Goal: Task Accomplishment & Management: Manage account settings

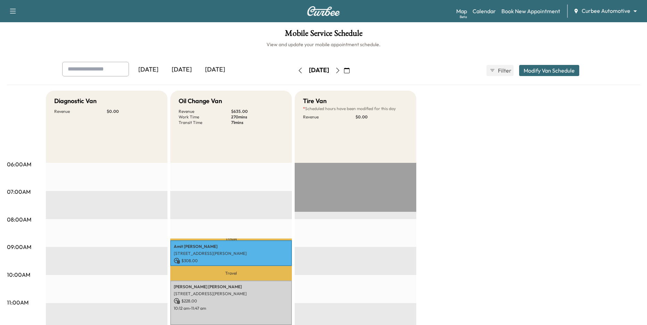
scroll to position [17, 0]
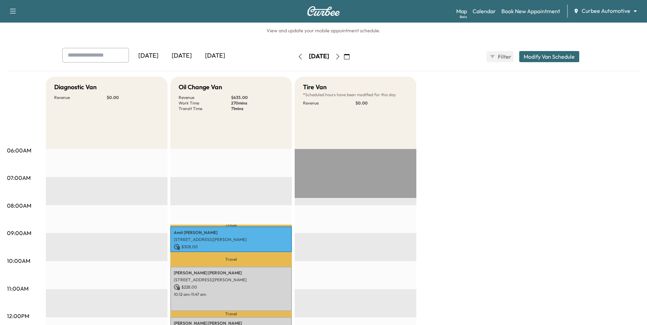
scroll to position [87, 0]
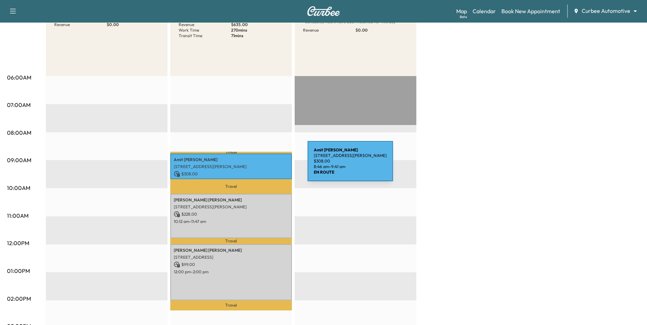
click at [255, 165] on p "[STREET_ADDRESS][PERSON_NAME]" at bounding box center [231, 167] width 115 height 6
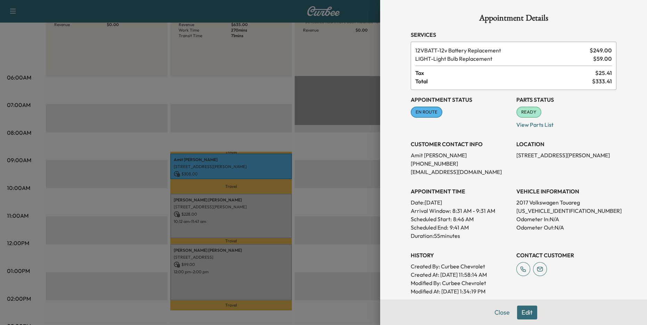
scroll to position [65, 0]
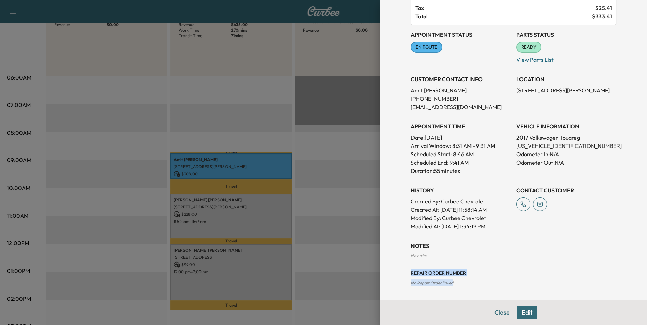
drag, startPoint x: 409, startPoint y: 274, endPoint x: 480, endPoint y: 295, distance: 74.6
click at [480, 294] on div "Appointment Details Services 12VBATT - 12v Battery Replacement $ 249.00 LIGHT -…" at bounding box center [513, 117] width 222 height 365
click at [465, 281] on div "Repair Order number No Repair Order linked" at bounding box center [513, 272] width 206 height 28
click at [417, 281] on span "No Repair Order linked" at bounding box center [431, 282] width 43 height 5
click at [501, 313] on button "Close" at bounding box center [502, 313] width 24 height 14
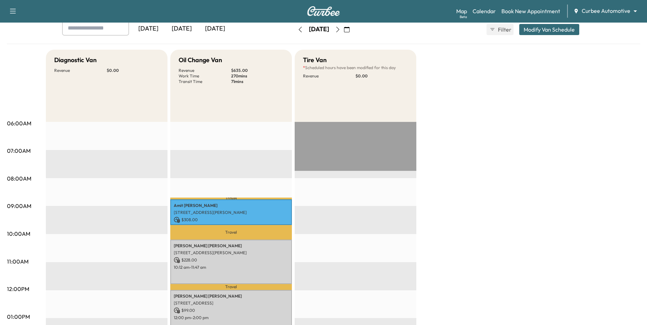
scroll to position [38, 0]
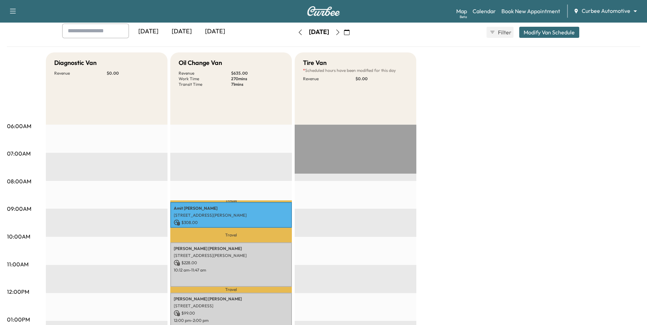
click at [349, 34] on icon "button" at bounding box center [347, 33] width 6 height 6
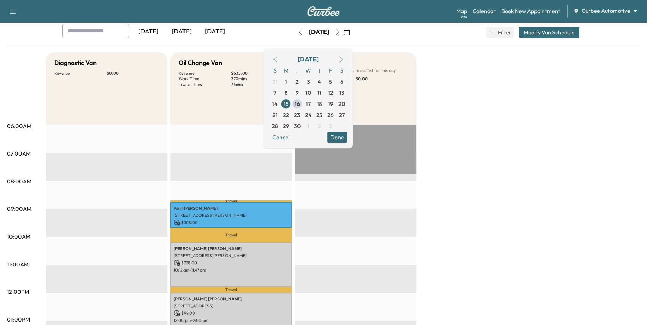
click at [182, 33] on div "[DATE]" at bounding box center [181, 32] width 33 height 16
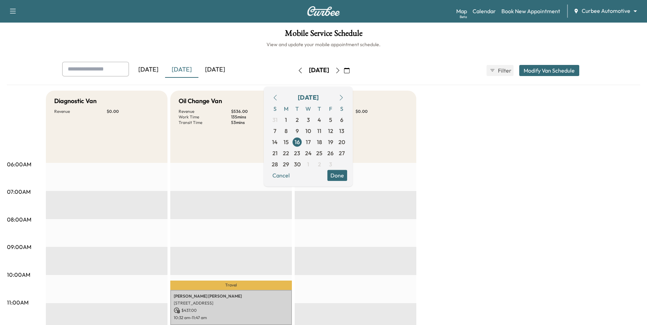
click at [347, 178] on button "Done" at bounding box center [337, 175] width 20 height 11
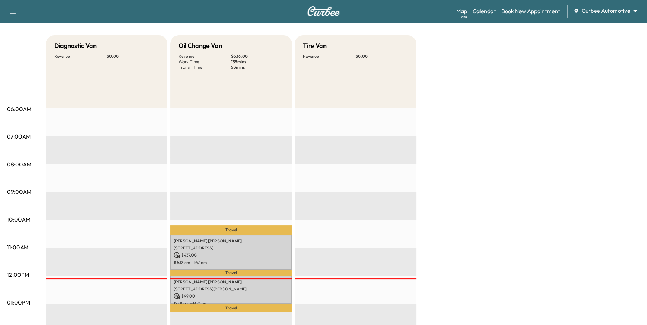
scroll to position [1, 0]
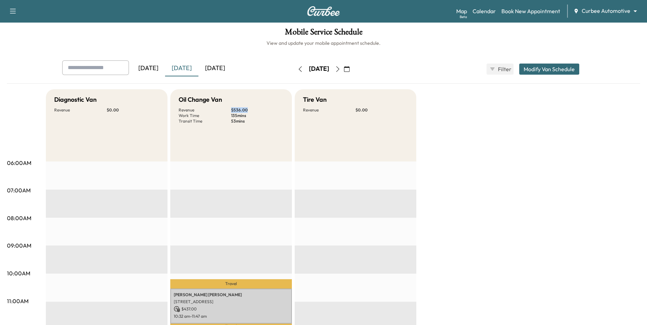
drag, startPoint x: 227, startPoint y: 109, endPoint x: 252, endPoint y: 111, distance: 25.4
click at [252, 111] on div "Revenue $ 536.00 Work Time 135 mins Transit Time 53 mins" at bounding box center [230, 115] width 105 height 17
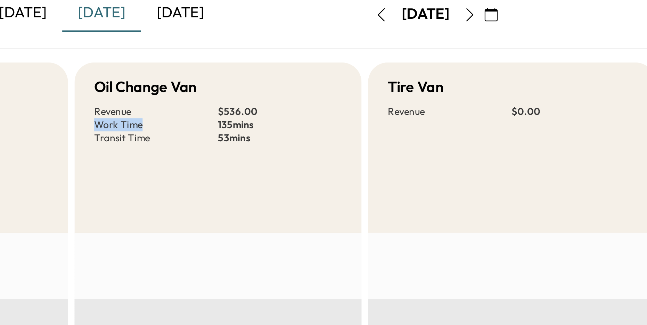
drag, startPoint x: 230, startPoint y: 114, endPoint x: 251, endPoint y: 112, distance: 20.9
click at [251, 112] on div "Revenue $ 536.00 Work Time 135 mins Transit Time 53 mins" at bounding box center [230, 115] width 105 height 17
drag, startPoint x: 228, startPoint y: 121, endPoint x: 244, endPoint y: 122, distance: 16.4
click at [244, 122] on div "Revenue $ 536.00 Work Time 135 mins Transit Time 53 mins" at bounding box center [230, 115] width 105 height 17
click at [260, 124] on div "Oil Change Van Revenue $ 536.00 Work Time 135 mins Transit Time 53 mins" at bounding box center [231, 125] width 122 height 72
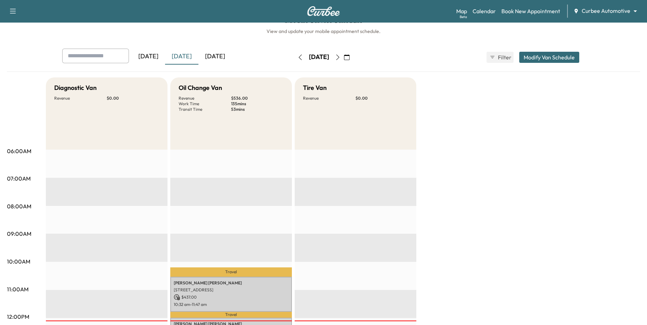
scroll to position [0, 0]
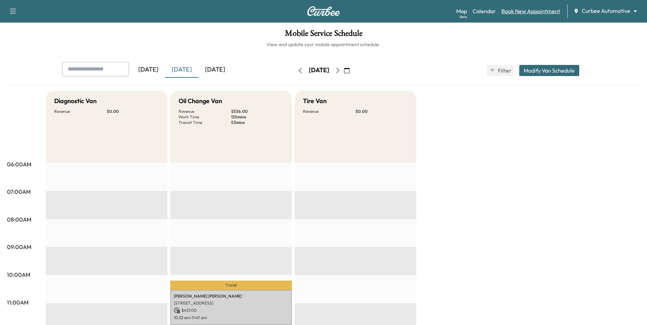
click at [533, 10] on link "Book New Appointment" at bounding box center [530, 11] width 59 height 8
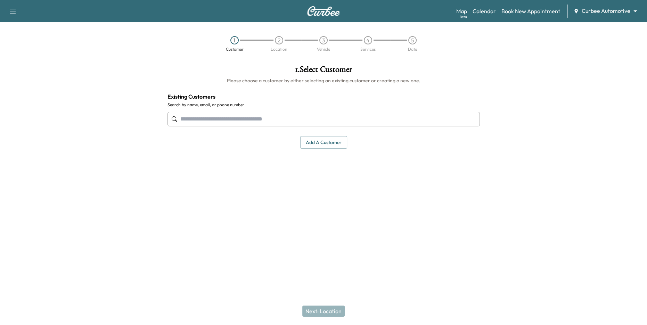
click at [387, 122] on input "text" at bounding box center [323, 119] width 312 height 15
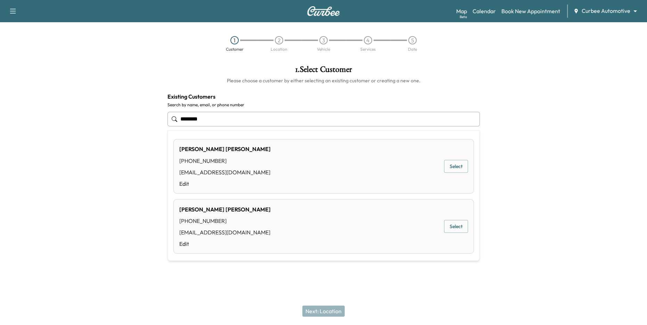
click at [451, 226] on button "Select" at bounding box center [456, 226] width 24 height 13
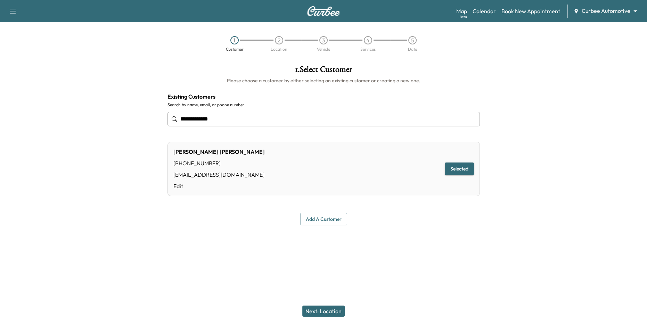
type input "**********"
click at [318, 310] on button "Next: Location" at bounding box center [323, 311] width 42 height 11
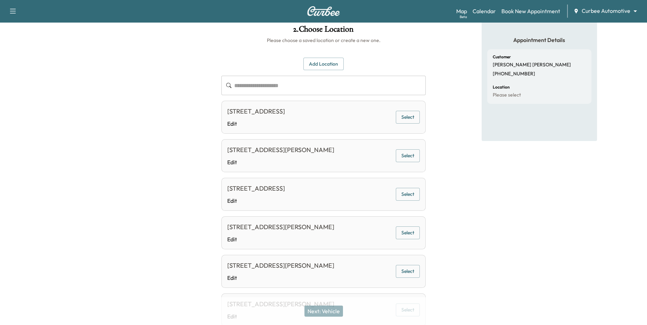
scroll to position [83, 0]
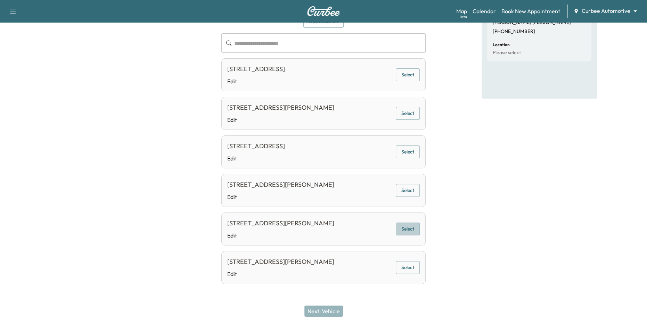
click at [402, 230] on button "Select" at bounding box center [408, 229] width 24 height 13
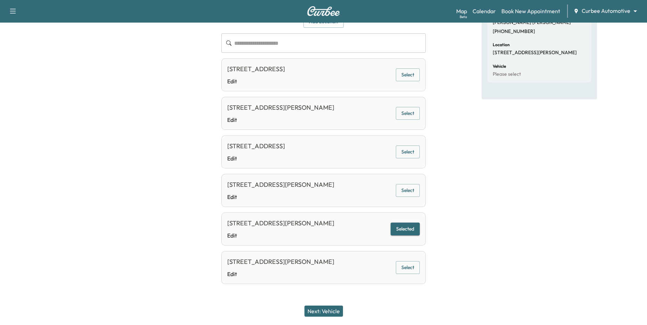
click at [324, 316] on button "Next: Vehicle" at bounding box center [323, 311] width 39 height 11
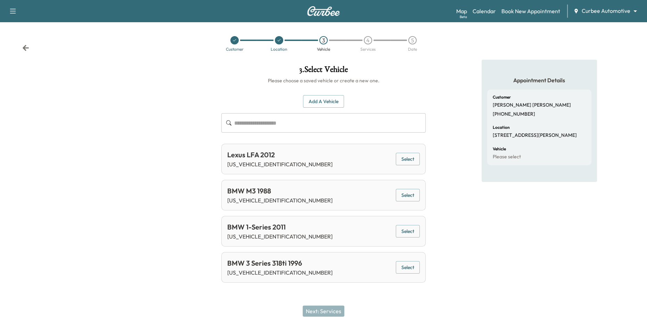
click at [406, 160] on button "Select" at bounding box center [408, 159] width 24 height 13
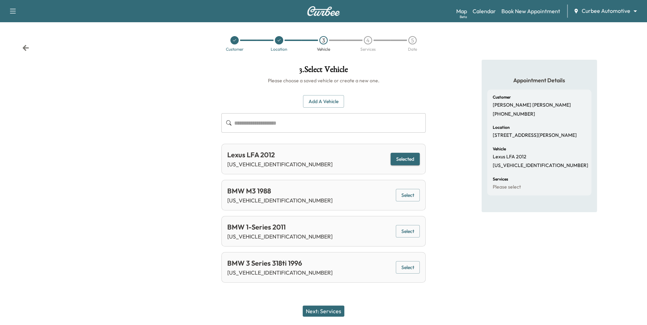
click at [329, 311] on button "Next: Services" at bounding box center [323, 311] width 42 height 11
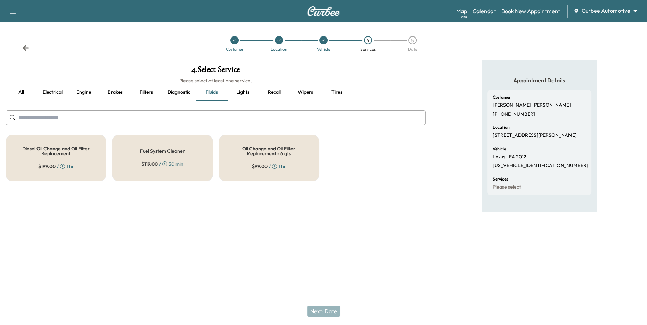
click at [21, 85] on button "all" at bounding box center [21, 92] width 31 height 17
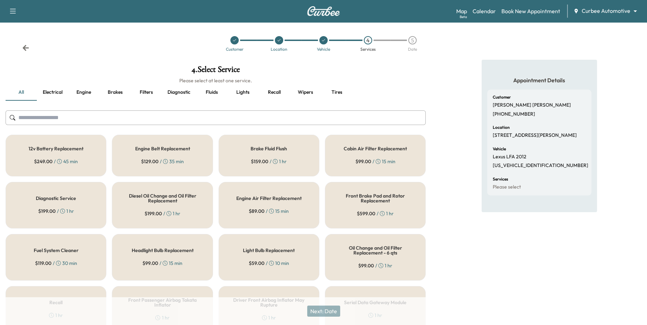
click at [181, 248] on h5 "Headlight Bulb Replacement" at bounding box center [162, 250] width 62 height 5
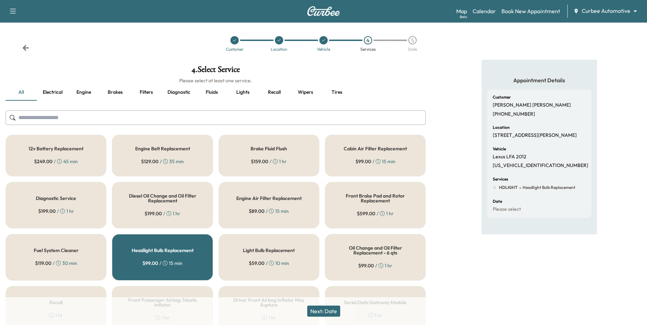
click at [89, 159] on div "12v Battery Replacement $ 249.00 / 45 min" at bounding box center [56, 156] width 101 height 42
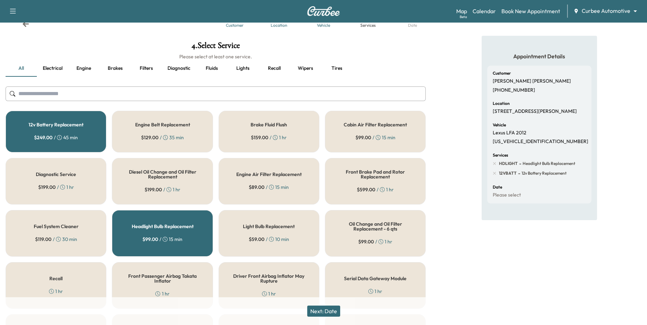
scroll to position [30, 0]
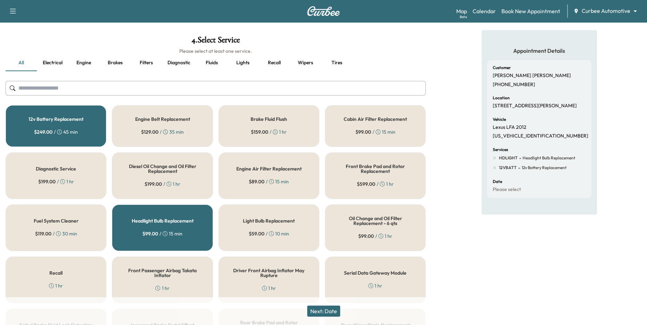
click at [280, 58] on button "Recall" at bounding box center [273, 63] width 31 height 17
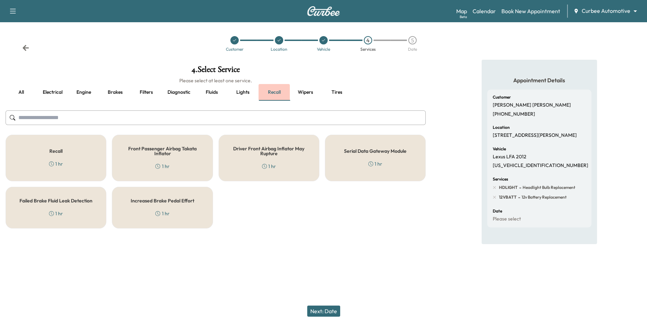
scroll to position [0, 0]
click at [322, 312] on button "Next: Date" at bounding box center [323, 311] width 33 height 11
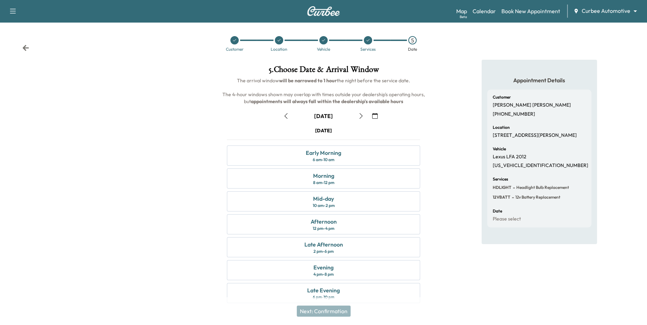
drag, startPoint x: 292, startPoint y: 127, endPoint x: 344, endPoint y: 132, distance: 51.9
click at [343, 132] on div "[DATE]" at bounding box center [323, 130] width 193 height 7
click at [365, 134] on div "[DATE] Early Morning 6 am - 10 am Morning 8 am - 12 pm Mid-day 10 am - 2 pm Aft…" at bounding box center [323, 216] width 205 height 179
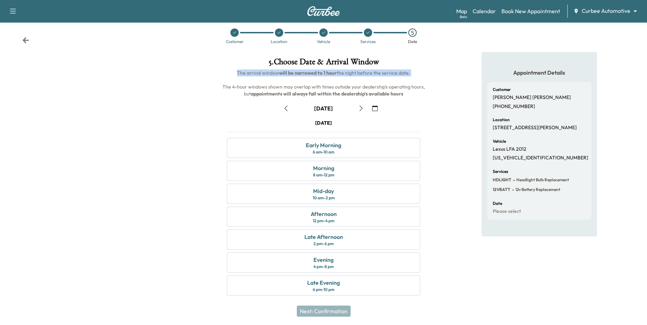
drag, startPoint x: 236, startPoint y: 74, endPoint x: 360, endPoint y: 77, distance: 124.0
click at [360, 77] on h6 "The arrival window will be narrowed to 1 hour the night before the service date…" at bounding box center [323, 83] width 205 height 28
click at [351, 168] on div "Morning 8 am - 12 pm" at bounding box center [323, 171] width 193 height 20
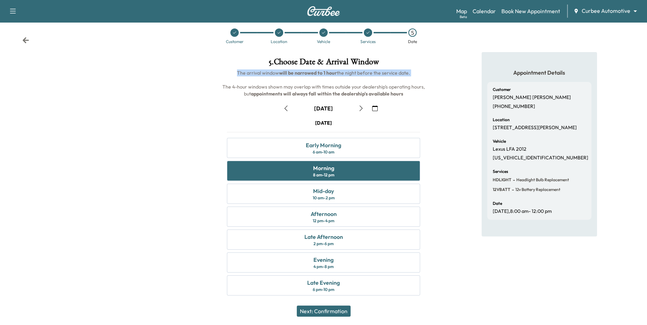
click at [327, 314] on button "Next: Confirmation" at bounding box center [324, 311] width 54 height 11
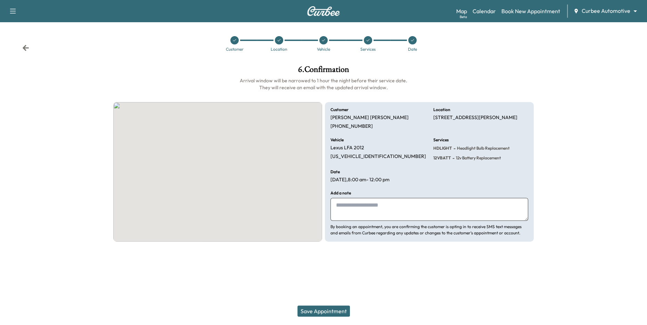
scroll to position [0, 0]
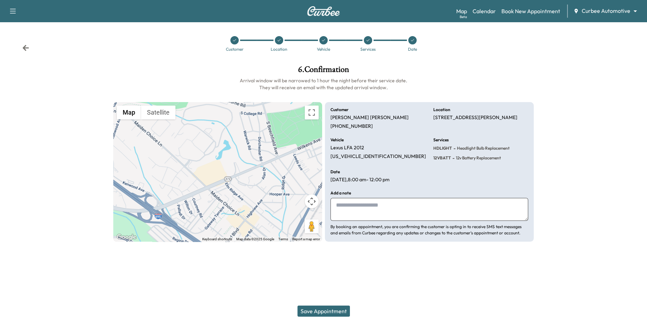
click at [348, 213] on textarea at bounding box center [429, 209] width 198 height 23
type textarea "**********"
click at [330, 309] on button "Save Appointment" at bounding box center [323, 311] width 52 height 11
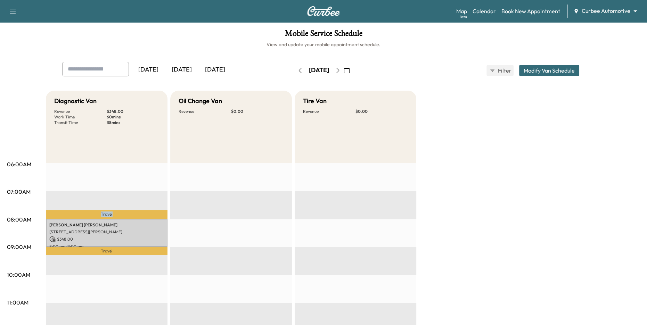
drag, startPoint x: 98, startPoint y: 214, endPoint x: 119, endPoint y: 214, distance: 21.9
click at [119, 214] on p "Travel" at bounding box center [107, 214] width 122 height 9
drag, startPoint x: 92, startPoint y: 214, endPoint x: 122, endPoint y: 214, distance: 30.2
click at [122, 214] on p "Travel" at bounding box center [107, 214] width 122 height 9
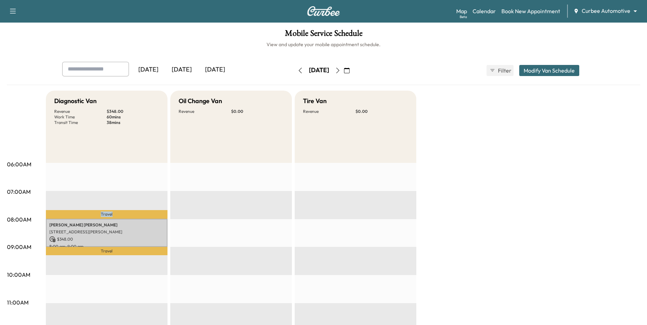
drag, startPoint x: 96, startPoint y: 251, endPoint x: 117, endPoint y: 252, distance: 20.8
click at [117, 252] on p "Travel" at bounding box center [107, 251] width 122 height 8
click at [519, 11] on link "Book New Appointment" at bounding box center [530, 11] width 59 height 8
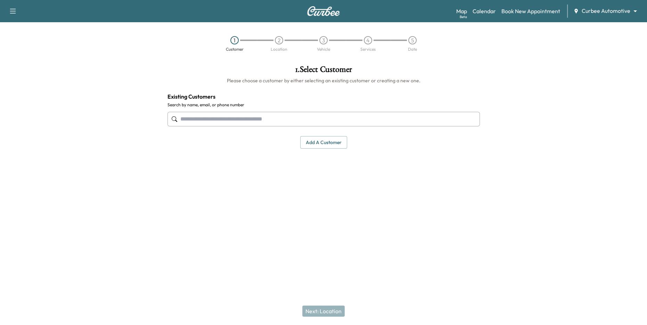
click at [319, 146] on button "Add a customer" at bounding box center [323, 142] width 47 height 13
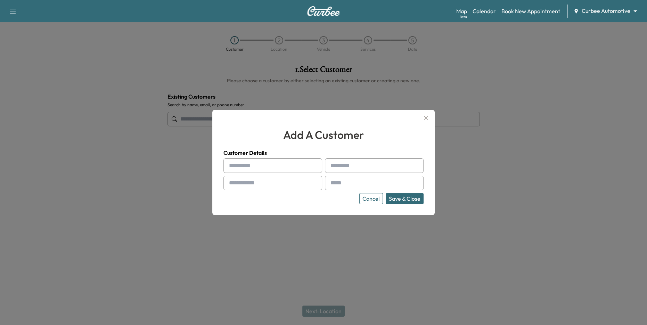
click at [290, 166] on input "text" at bounding box center [272, 165] width 99 height 15
click at [290, 143] on div "add a customer Customer Details Cancel Save & Close" at bounding box center [323, 165] width 200 height 78
click at [271, 161] on input "text" at bounding box center [272, 165] width 99 height 15
type input "****"
type input "*****"
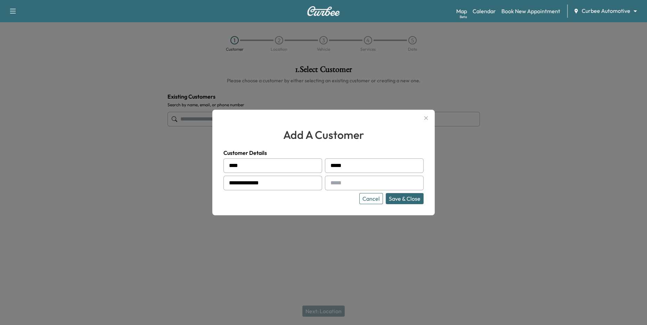
type input "**********"
click at [393, 200] on button "Save & Close" at bounding box center [404, 198] width 38 height 11
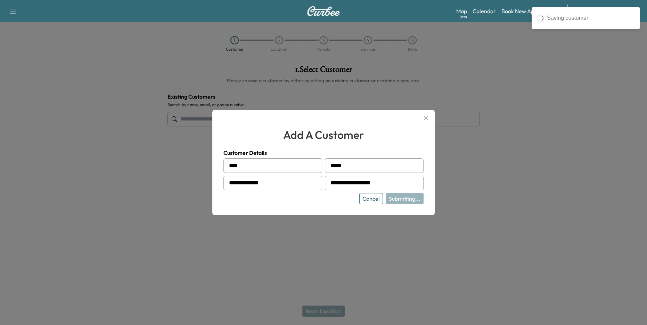
type input "**********"
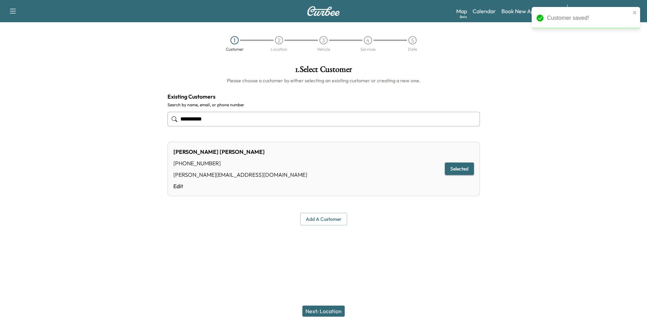
click at [330, 311] on button "Next: Location" at bounding box center [323, 311] width 42 height 11
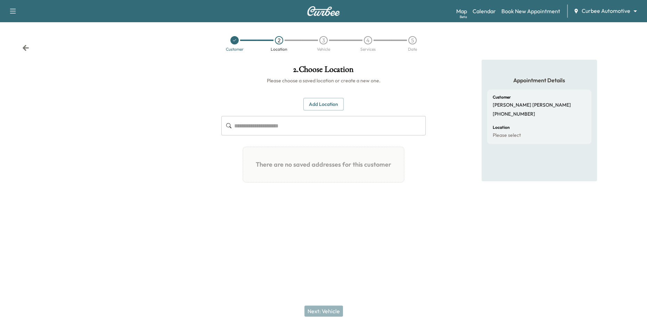
click at [327, 108] on button "Add Location" at bounding box center [323, 104] width 40 height 13
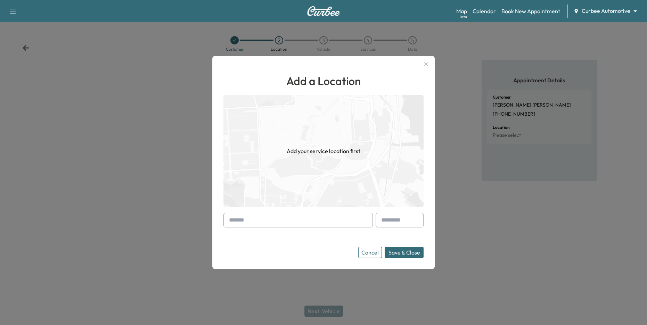
click at [310, 222] on input "text" at bounding box center [297, 220] width 149 height 15
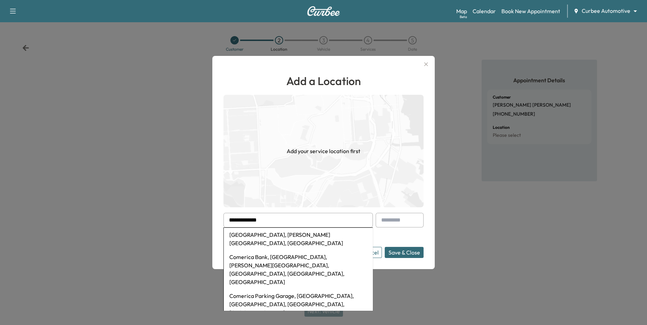
click at [314, 233] on li "[GEOGRAPHIC_DATA], [PERSON_NAME][GEOGRAPHIC_DATA], [GEOGRAPHIC_DATA]" at bounding box center [298, 239] width 149 height 22
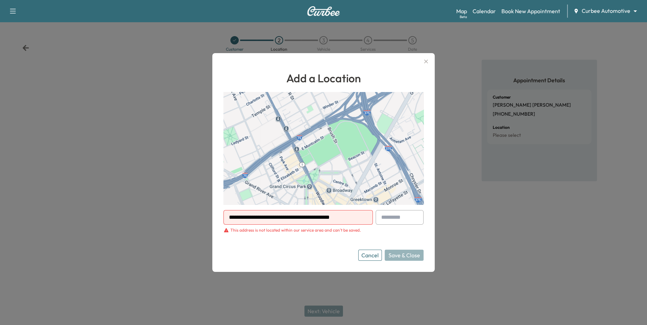
click at [308, 231] on div "This address is not located within our service area and can't be saved." at bounding box center [295, 230] width 130 height 6
click at [266, 235] on form "**********" at bounding box center [323, 235] width 200 height 51
click at [310, 223] on input "**********" at bounding box center [297, 217] width 149 height 15
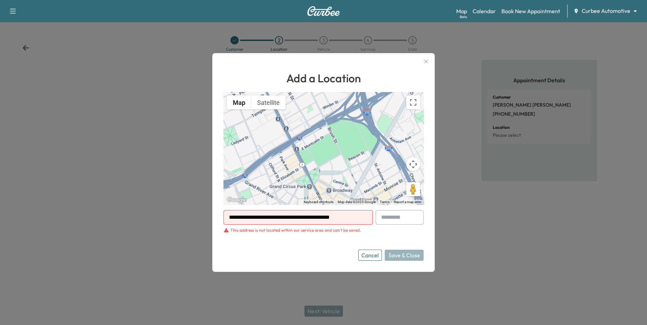
click at [310, 223] on input "**********" at bounding box center [297, 217] width 149 height 15
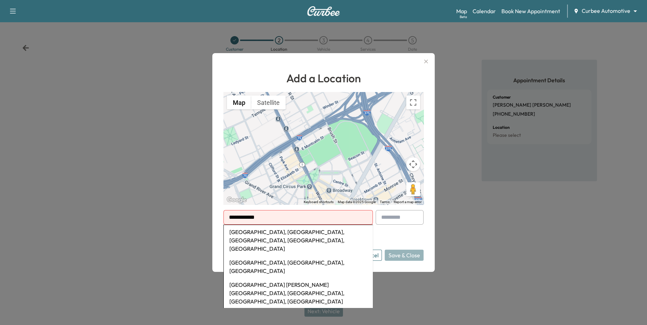
click at [329, 235] on li "[GEOGRAPHIC_DATA], [GEOGRAPHIC_DATA], [GEOGRAPHIC_DATA], [GEOGRAPHIC_DATA], [GE…" at bounding box center [298, 240] width 149 height 31
type input "**********"
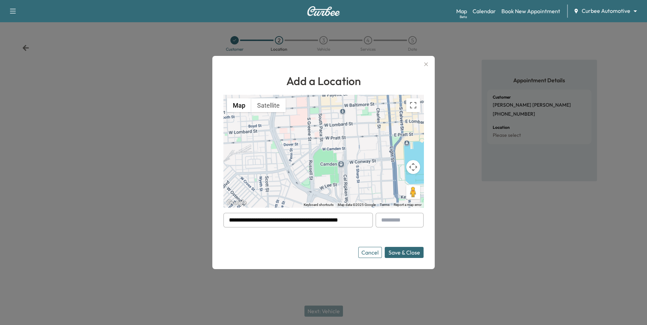
click at [404, 253] on button "Save & Close" at bounding box center [403, 252] width 39 height 11
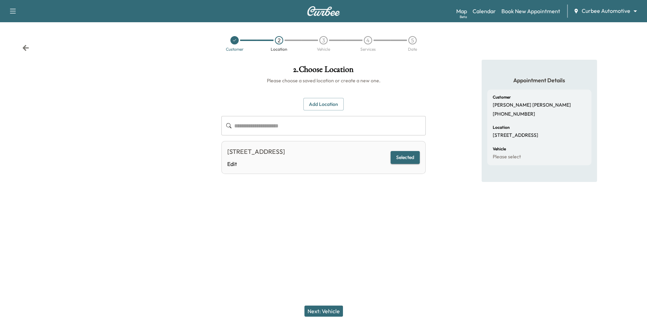
click at [334, 310] on button "Next: Vehicle" at bounding box center [323, 311] width 39 height 11
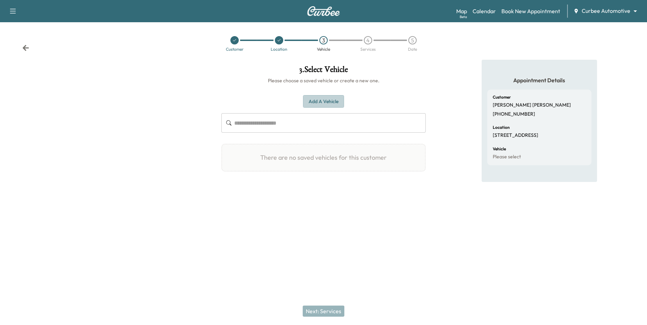
click at [333, 101] on button "Add a Vehicle" at bounding box center [323, 101] width 41 height 13
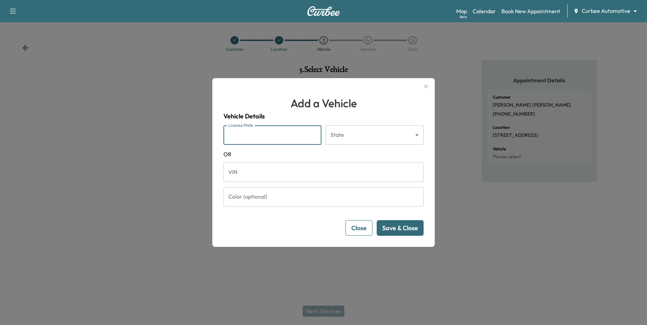
click at [265, 131] on input "License Plate" at bounding box center [272, 134] width 98 height 19
type input "*****"
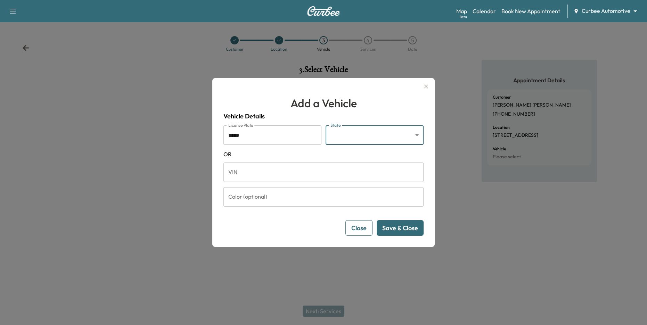
click at [347, 133] on body "Support Log Out Map Beta Calendar Book New Appointment Curbee Automotive ******…" at bounding box center [323, 162] width 647 height 325
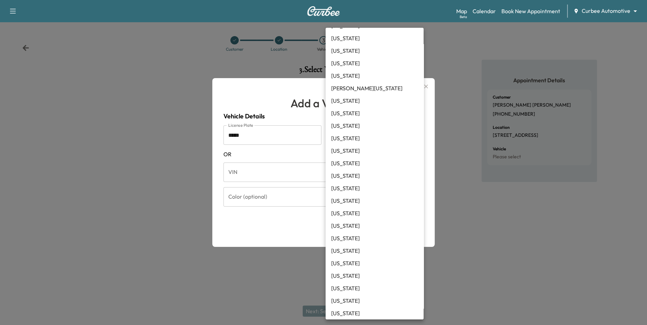
scroll to position [292, 0]
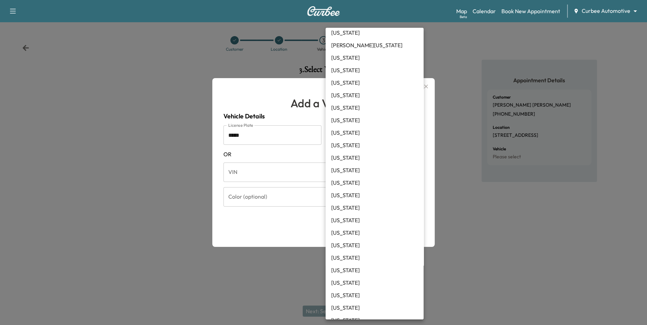
click at [344, 257] on li "[US_STATE]" at bounding box center [374, 257] width 98 height 13
type input "**"
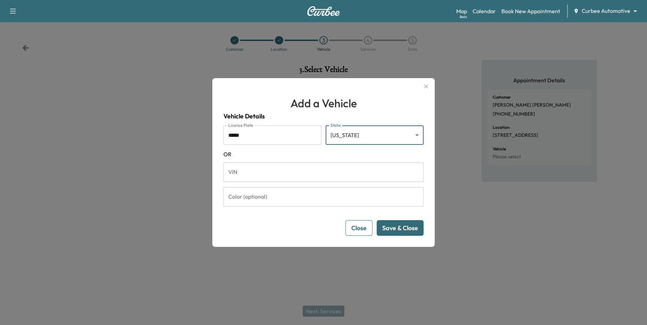
click at [402, 228] on button "Save & Close" at bounding box center [399, 228] width 47 height 16
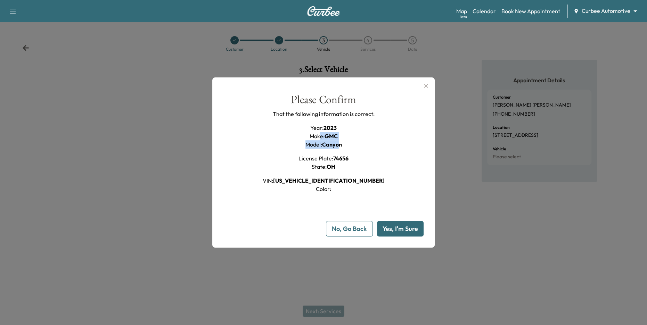
drag, startPoint x: 335, startPoint y: 141, endPoint x: 312, endPoint y: 128, distance: 26.9
click at [311, 131] on div "Year : 2023 Make : GMC Model : Canyon" at bounding box center [323, 136] width 36 height 25
click at [390, 167] on div "Please Confirm That the following information is correct: Year : 2023 Make : GM…" at bounding box center [323, 143] width 200 height 99
click at [397, 231] on button "Yes, I'm Sure" at bounding box center [400, 229] width 47 height 16
type input "**"
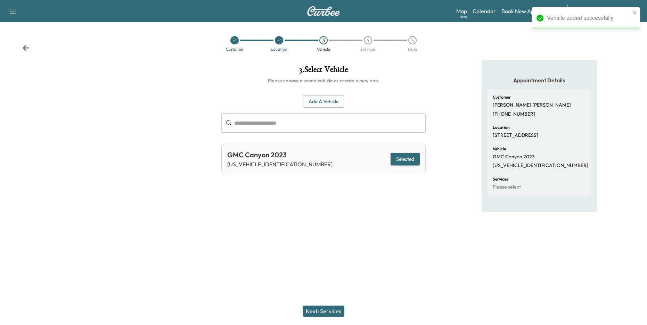
click at [327, 311] on button "Next: Services" at bounding box center [323, 311] width 42 height 11
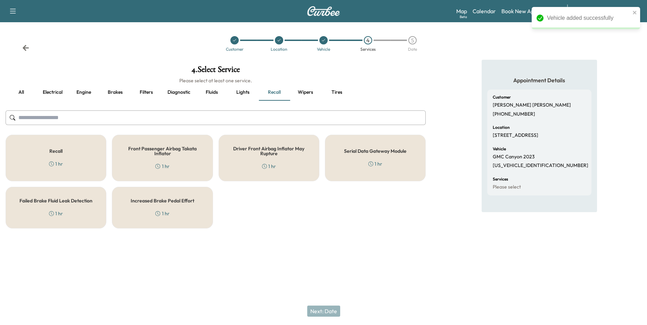
click at [219, 92] on button "Fluids" at bounding box center [211, 92] width 31 height 17
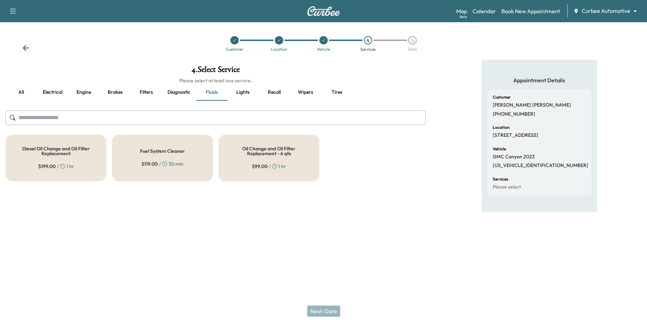
click at [250, 156] on h5 "Oil Change and Oil Filter Replacement - 6 qts" at bounding box center [269, 151] width 78 height 10
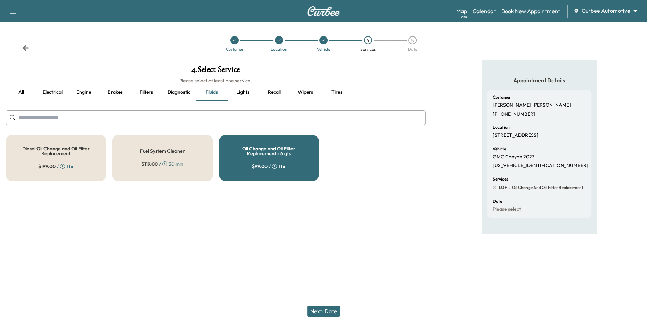
click at [24, 92] on button "all" at bounding box center [21, 92] width 31 height 17
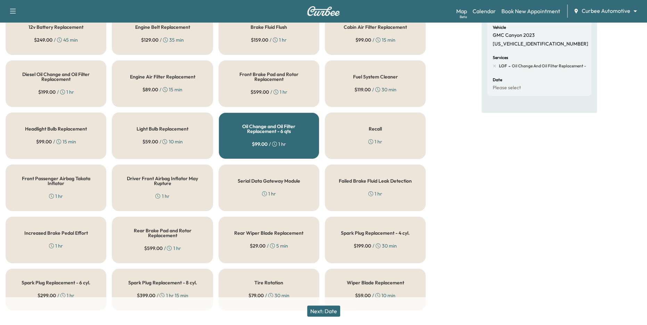
scroll to position [134, 0]
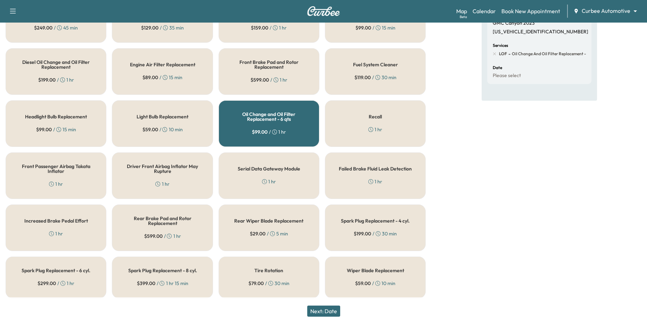
click at [260, 173] on div "Serial Data Gateway Module 1 hr" at bounding box center [268, 175] width 101 height 47
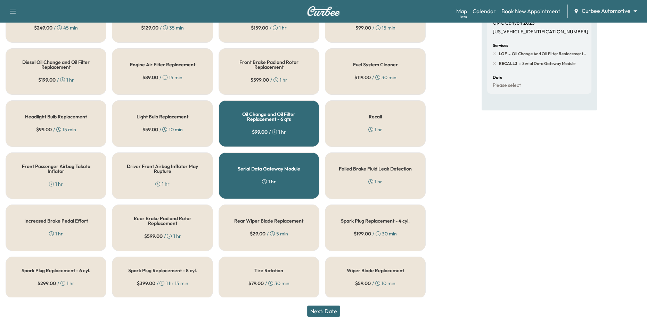
click at [330, 309] on button "Next: Date" at bounding box center [323, 311] width 33 height 11
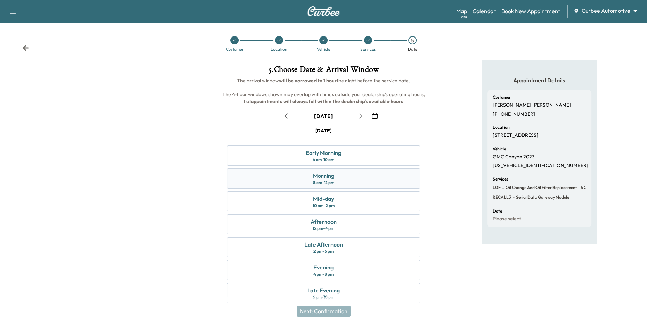
scroll to position [8, 0]
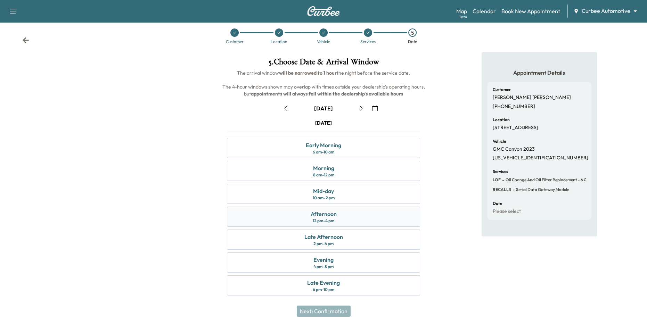
click at [388, 216] on div "Afternoon 12 pm - 4 pm" at bounding box center [323, 217] width 193 height 20
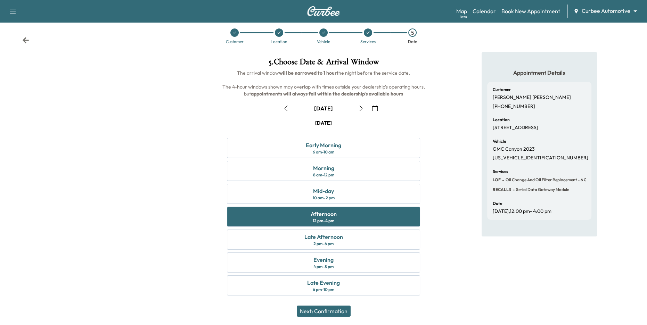
click at [325, 309] on button "Next: Confirmation" at bounding box center [324, 311] width 54 height 11
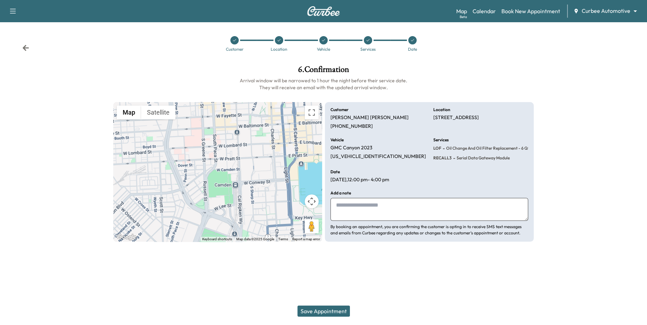
click at [377, 212] on textarea at bounding box center [429, 209] width 198 height 23
type textarea "**********"
click at [330, 310] on button "Save Appointment" at bounding box center [323, 311] width 52 height 11
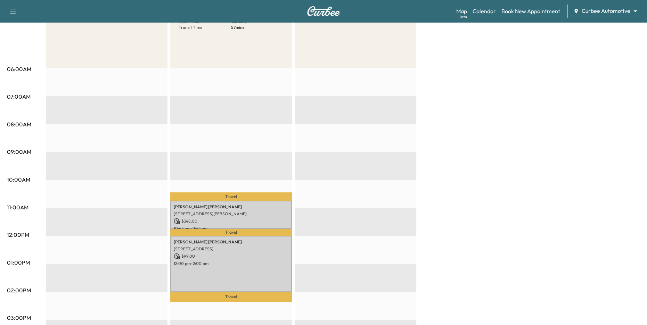
scroll to position [101, 0]
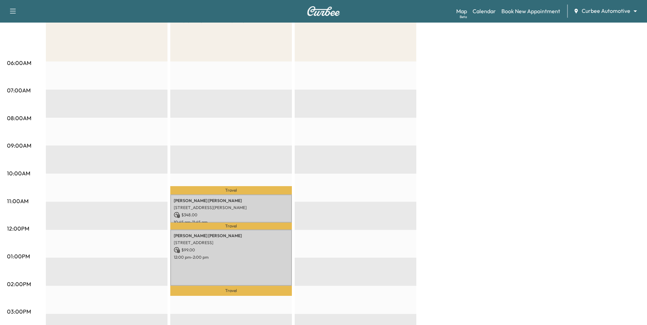
click at [322, 243] on div "EST Start" at bounding box center [355, 285] width 122 height 449
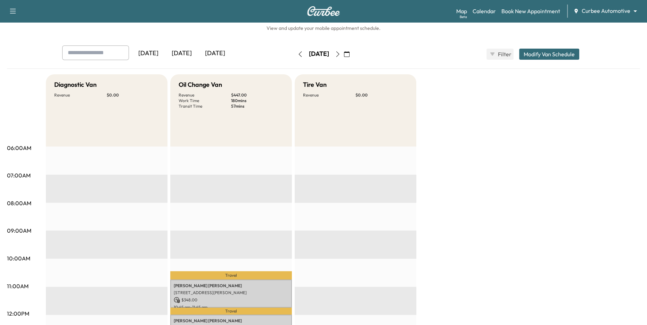
scroll to position [0, 0]
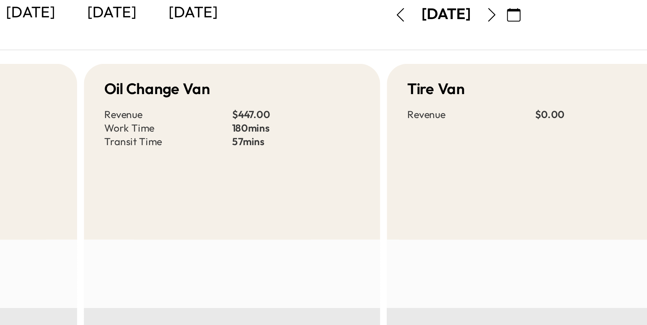
drag, startPoint x: 230, startPoint y: 114, endPoint x: 246, endPoint y: 115, distance: 15.7
click at [246, 115] on div "Revenue $ 447.00 Work Time 180 mins Transit Time 57 mins" at bounding box center [230, 117] width 105 height 17
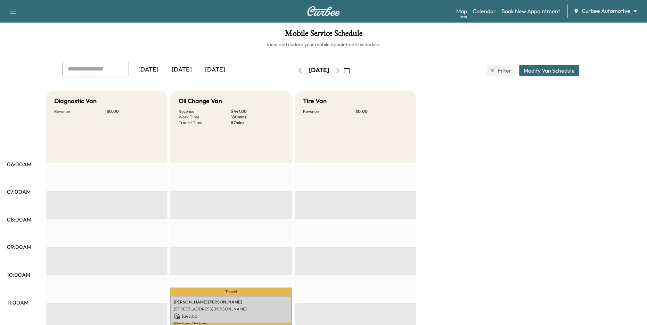
click at [586, 11] on body "Support Log Out Map Beta Calendar Book New Appointment Curbee Automotive ******…" at bounding box center [323, 162] width 647 height 325
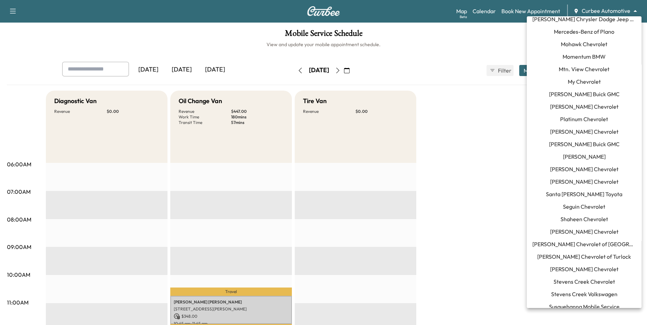
scroll to position [538, 0]
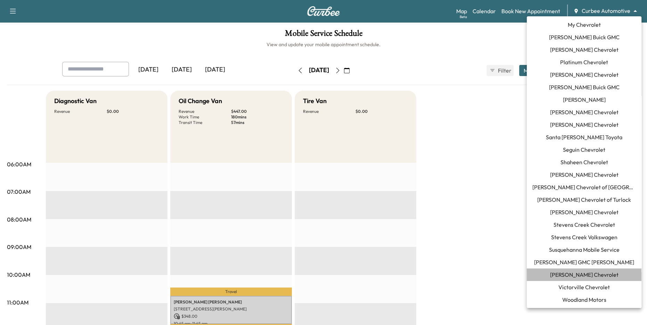
click at [588, 272] on span "[PERSON_NAME] Chevrolet" at bounding box center [584, 275] width 68 height 8
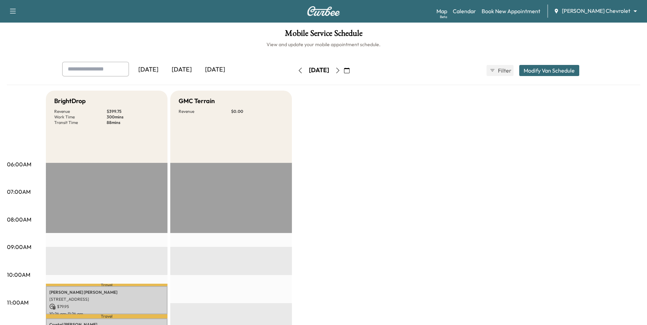
click at [294, 73] on button "button" at bounding box center [300, 70] width 12 height 11
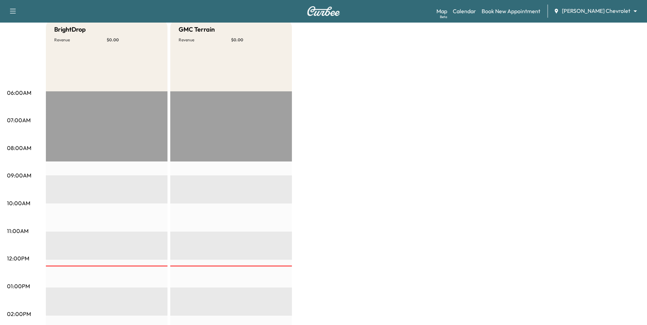
scroll to position [28, 0]
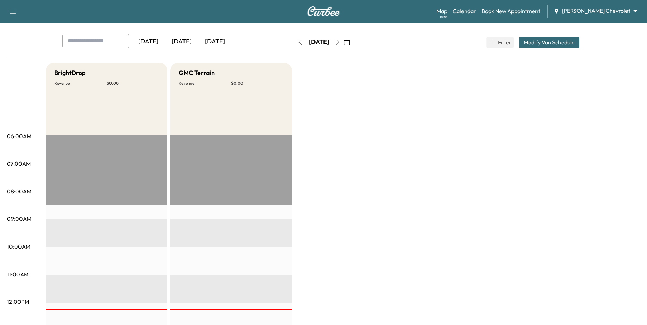
click at [297, 43] on icon "button" at bounding box center [300, 43] width 6 height 6
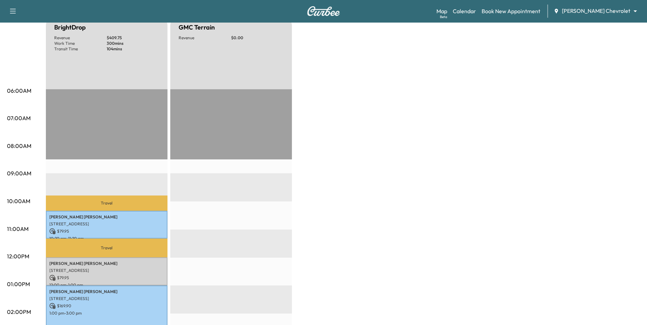
scroll to position [35, 0]
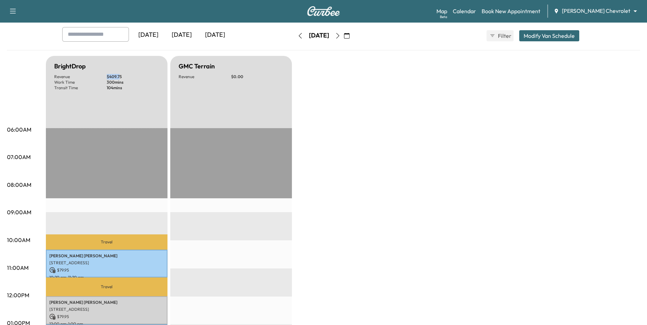
drag, startPoint x: 102, startPoint y: 77, endPoint x: 127, endPoint y: 77, distance: 25.4
click at [125, 77] on div "Revenue $ 409.75 Work Time 300 mins Transit Time 104 mins" at bounding box center [106, 82] width 105 height 17
click at [591, 13] on body "Support Log Out Map Beta Calendar Book New Appointment [PERSON_NAME] Chevrolet …" at bounding box center [323, 127] width 647 height 325
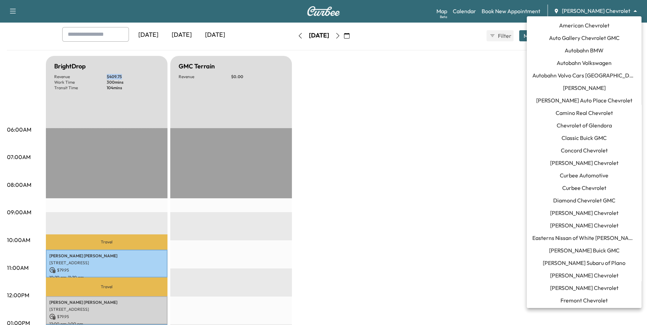
scroll to position [563, 0]
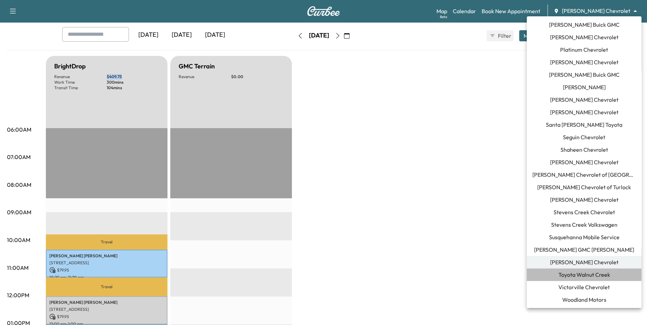
click at [593, 272] on span "Toyota Walnut Creek" at bounding box center [584, 275] width 52 height 8
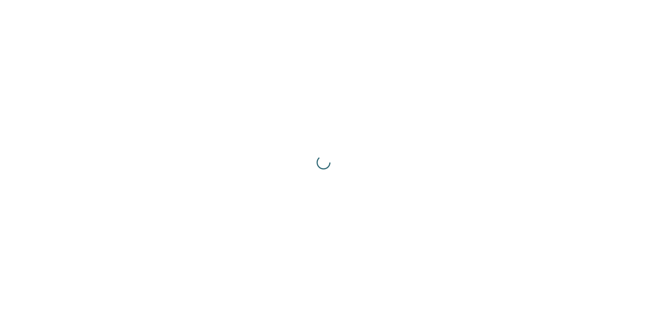
scroll to position [0, 0]
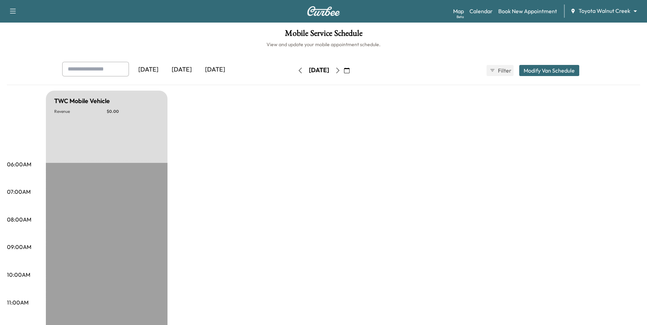
click at [176, 74] on div "[DATE]" at bounding box center [181, 70] width 33 height 16
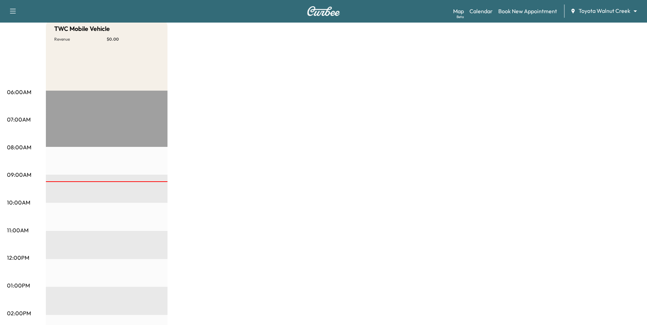
scroll to position [4, 0]
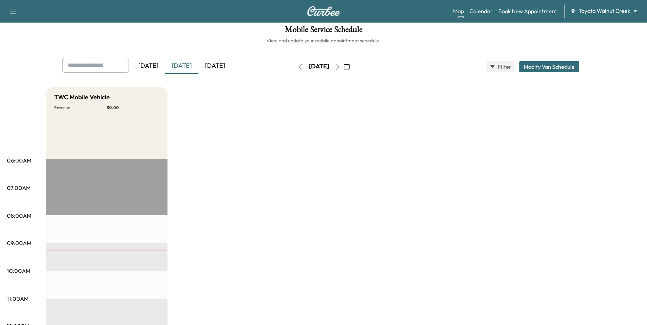
click at [297, 64] on icon "button" at bounding box center [300, 67] width 6 height 6
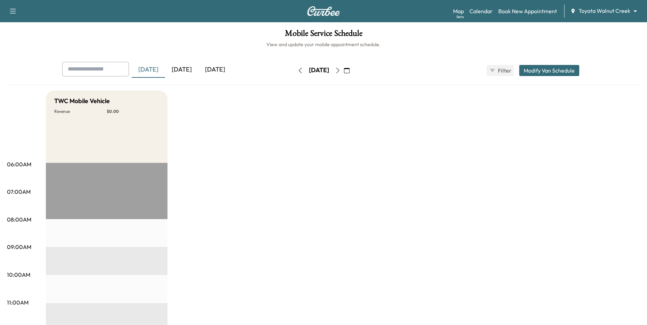
click at [340, 72] on icon "button" at bounding box center [338, 71] width 6 height 6
click at [339, 72] on icon "button" at bounding box center [337, 71] width 3 height 6
click at [590, 12] on body "Support Log Out Map Beta Calendar Book New Appointment Toyota Walnut Creek ****…" at bounding box center [323, 162] width 647 height 325
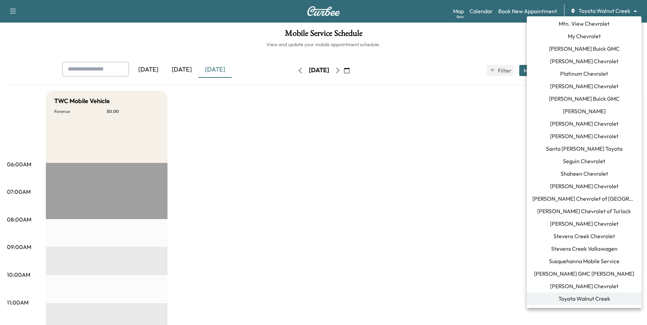
scroll to position [563, 0]
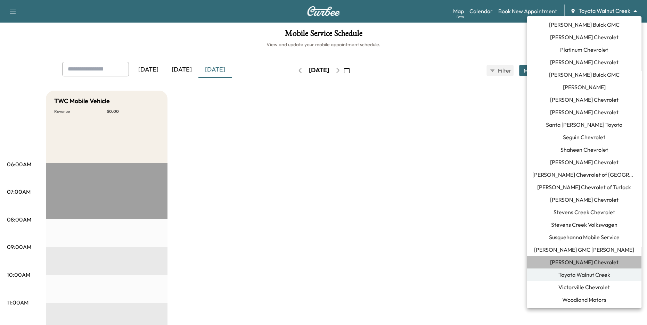
click at [592, 262] on span "[PERSON_NAME] Chevrolet" at bounding box center [584, 262] width 68 height 8
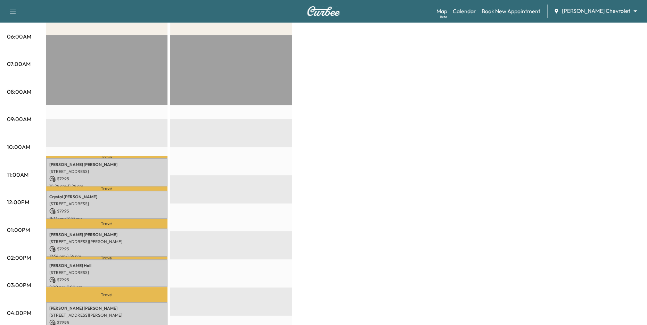
scroll to position [41, 0]
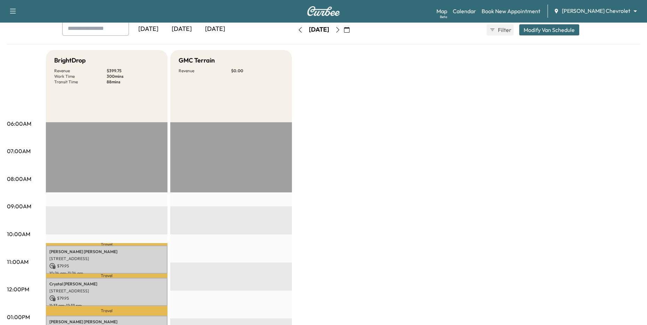
click at [297, 31] on icon "button" at bounding box center [300, 30] width 6 height 6
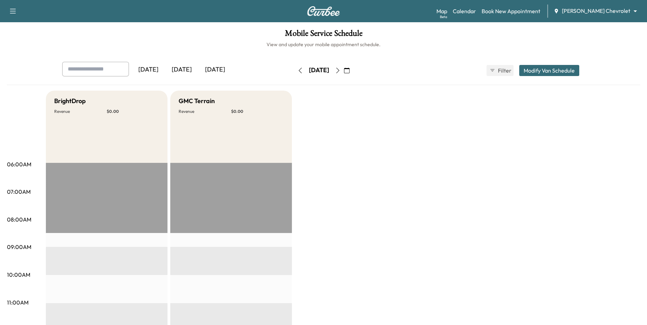
click at [294, 70] on button "button" at bounding box center [300, 70] width 12 height 11
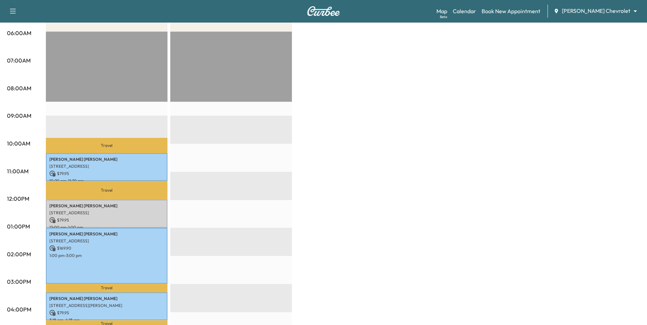
scroll to position [171, 0]
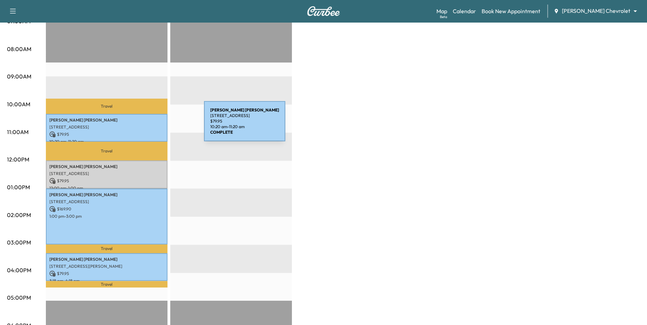
click at [145, 130] on div "[PERSON_NAME] [STREET_ADDRESS] $ 79.95 10:20 am - 11:20 am" at bounding box center [107, 128] width 122 height 28
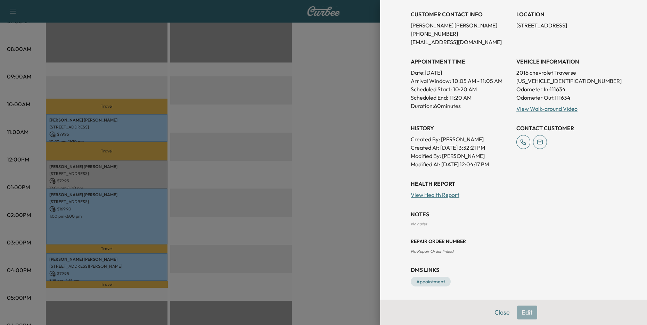
scroll to position [0, 0]
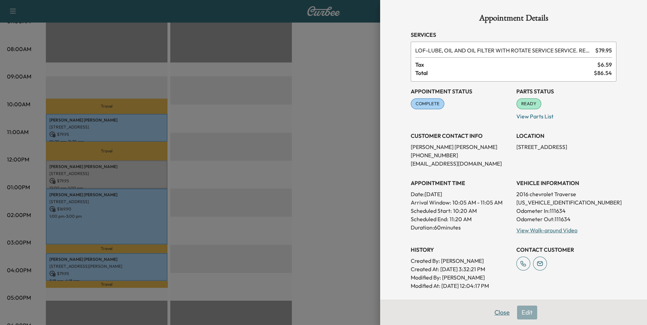
click at [501, 313] on button "Close" at bounding box center [502, 313] width 24 height 14
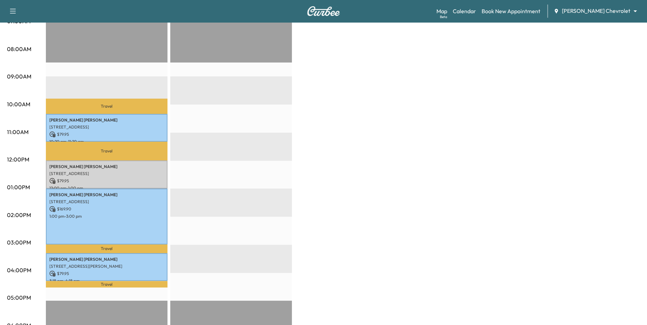
scroll to position [183, 0]
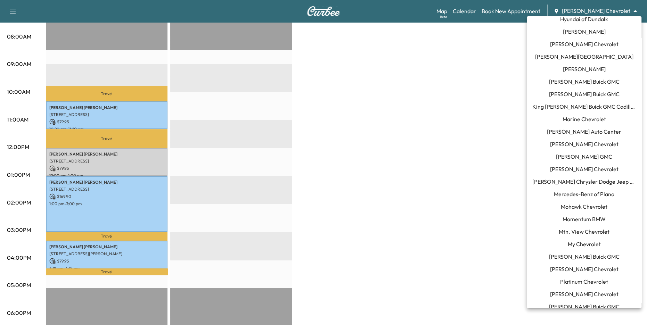
scroll to position [221, 0]
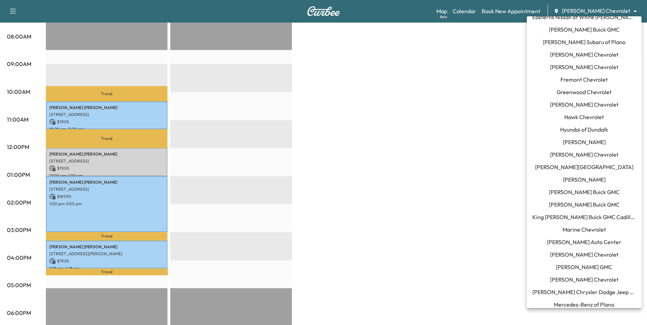
click at [588, 178] on span "[PERSON_NAME]" at bounding box center [584, 179] width 43 height 8
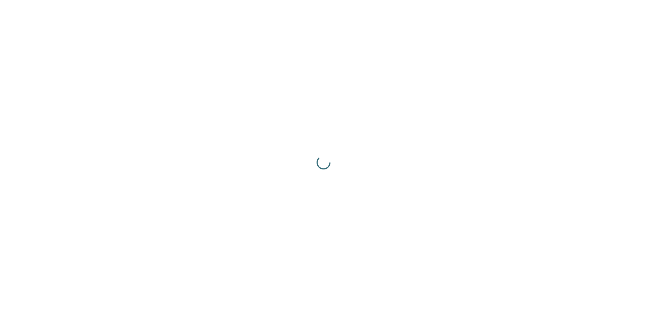
scroll to position [0, 0]
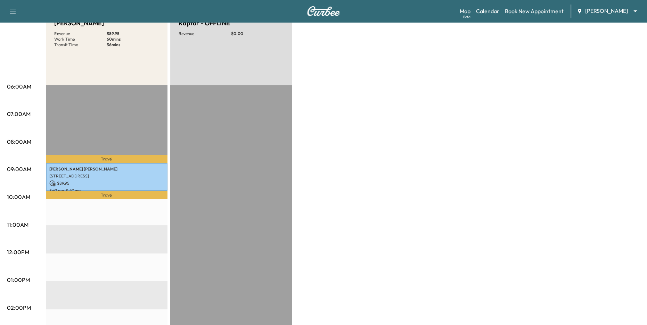
scroll to position [9, 0]
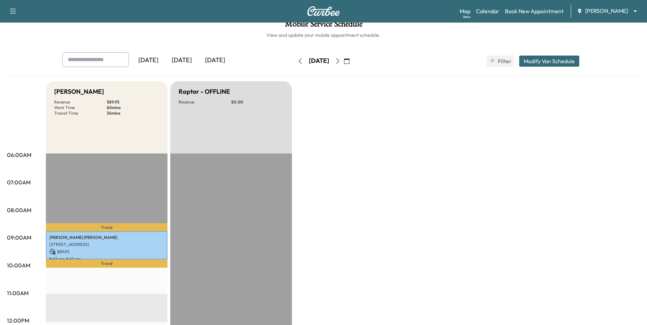
click at [340, 63] on icon "button" at bounding box center [338, 61] width 6 height 6
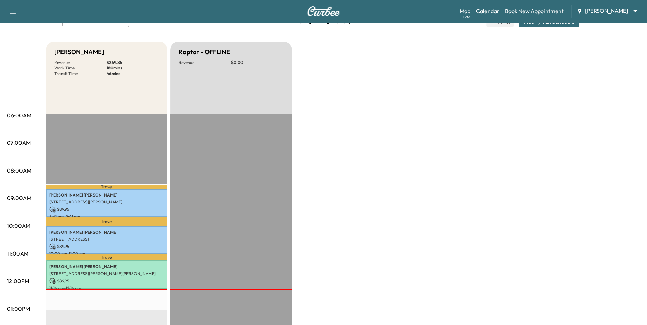
scroll to position [125, 0]
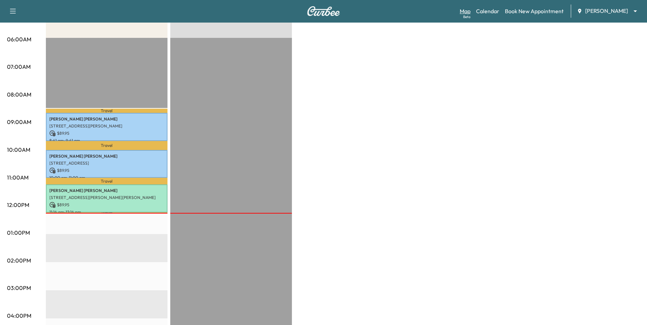
click at [469, 10] on link "Map Beta" at bounding box center [464, 11] width 11 height 8
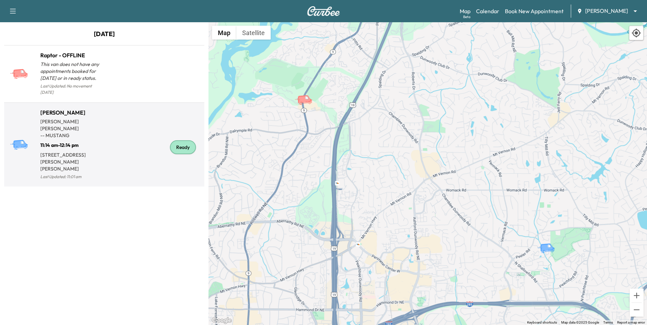
click at [134, 142] on div "Ready" at bounding box center [152, 147] width 97 height 67
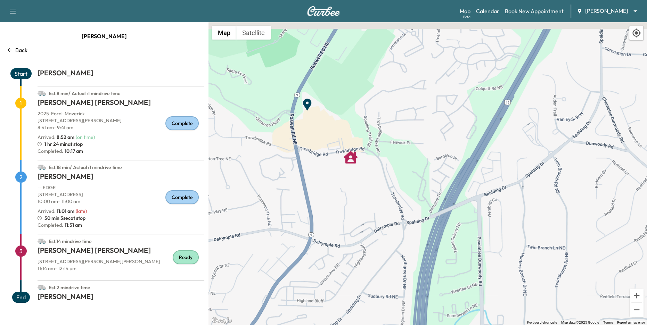
drag, startPoint x: 318, startPoint y: 150, endPoint x: 331, endPoint y: 167, distance: 21.8
click at [331, 167] on div "To activate drag with keyboard, press Alt + Enter. Once in keyboard drag state,…" at bounding box center [427, 173] width 438 height 303
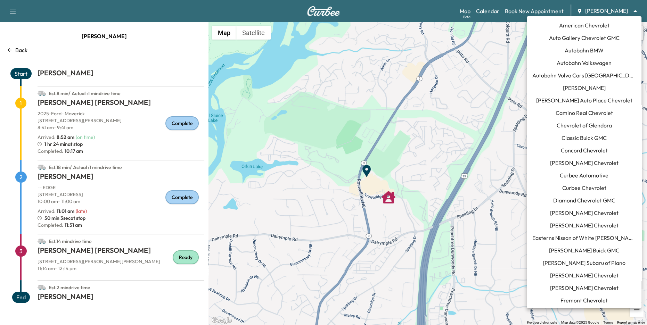
click at [586, 11] on body "Support Log Out Map Beta Calendar Book New Appointment [PERSON_NAME] ******** ​…" at bounding box center [323, 162] width 647 height 325
click at [589, 175] on span "Curbee Automotive" at bounding box center [583, 175] width 49 height 8
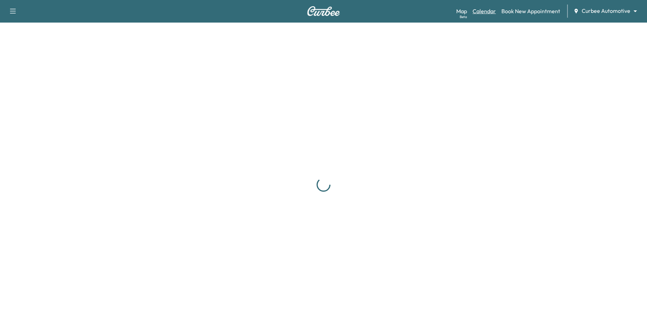
click at [494, 10] on link "Calendar" at bounding box center [483, 11] width 23 height 8
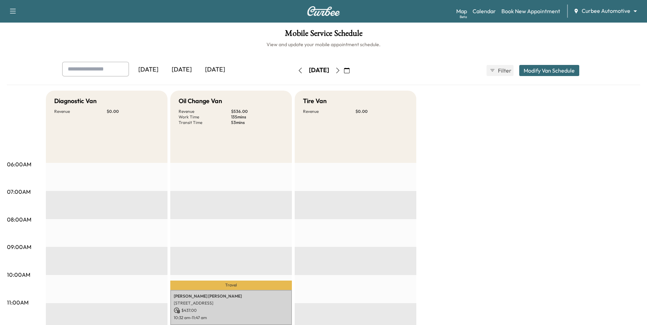
click at [185, 68] on div "[DATE]" at bounding box center [181, 70] width 33 height 16
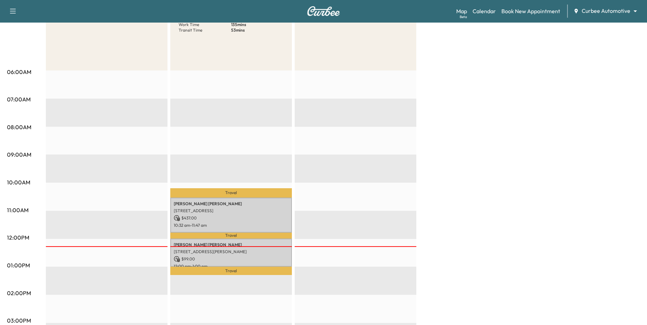
scroll to position [99, 0]
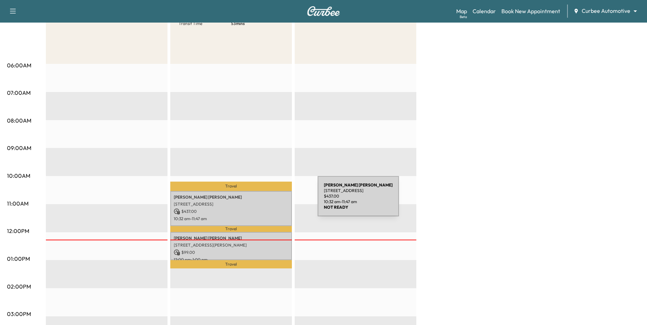
click at [265, 200] on div "[PERSON_NAME] [STREET_ADDRESS] $ 437.00 10:32 am - 11:47 am" at bounding box center [231, 208] width 122 height 35
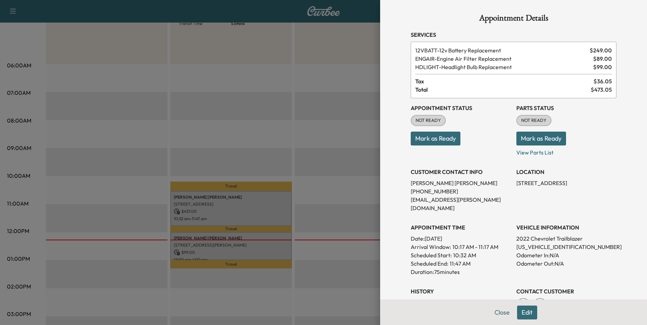
click at [588, 133] on p "Mark as Ready" at bounding box center [566, 135] width 100 height 19
drag, startPoint x: 458, startPoint y: 65, endPoint x: 489, endPoint y: 70, distance: 31.1
click at [483, 70] on span "HDLIGHT - Headlight Bulb Replacement" at bounding box center [502, 67] width 175 height 8
drag, startPoint x: 479, startPoint y: 57, endPoint x: 501, endPoint y: 57, distance: 22.2
click at [501, 57] on span "ENGAIR - Engine Air Filter Replacement" at bounding box center [502, 59] width 175 height 8
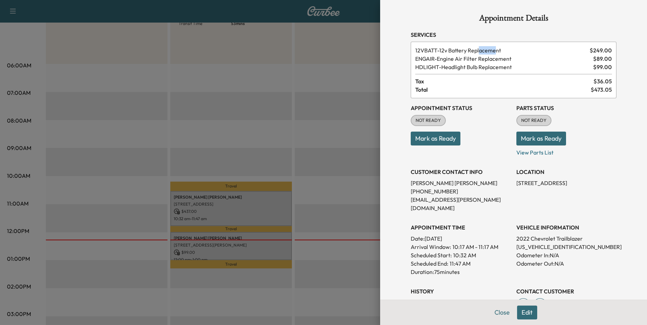
drag, startPoint x: 482, startPoint y: 49, endPoint x: 506, endPoint y: 50, distance: 24.0
click at [506, 50] on span "12VBATT - 12v Battery Replacement" at bounding box center [501, 50] width 172 height 8
click at [530, 140] on button "Mark as Ready" at bounding box center [541, 139] width 50 height 14
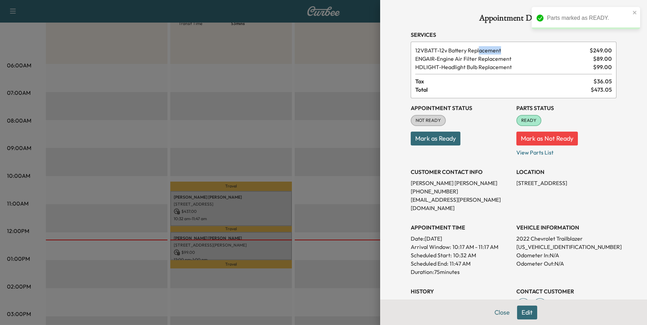
click at [438, 141] on button "Mark as Ready" at bounding box center [435, 139] width 50 height 14
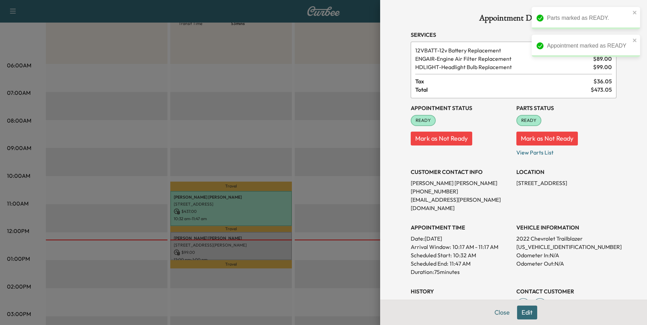
click at [323, 177] on div at bounding box center [323, 162] width 647 height 325
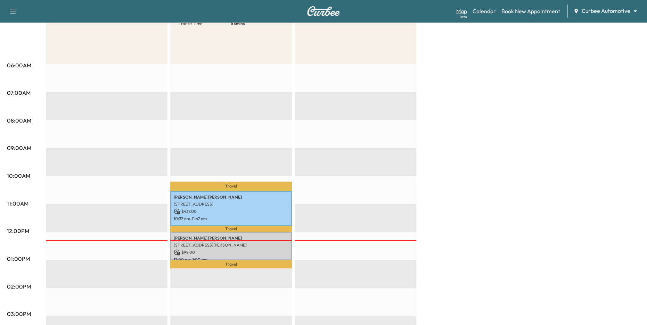
click at [464, 11] on link "Map Beta" at bounding box center [461, 11] width 11 height 8
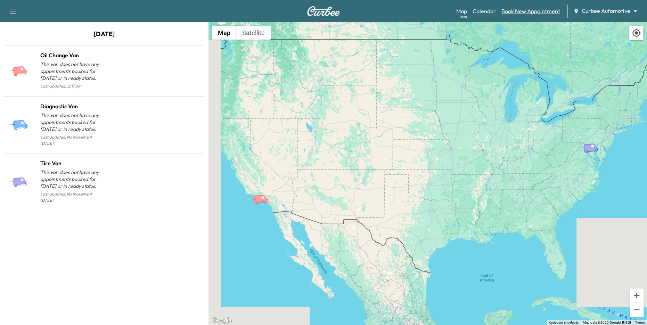
click at [509, 9] on link "Book New Appointment" at bounding box center [530, 11] width 59 height 8
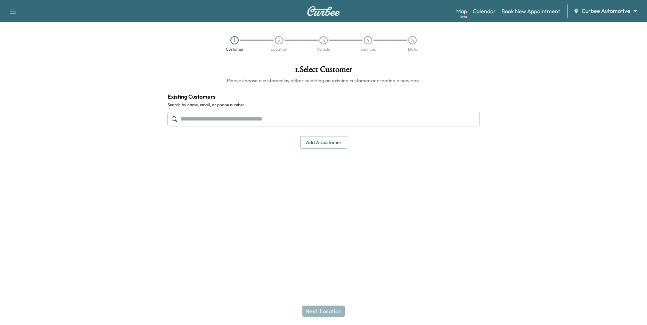
click at [599, 11] on body "Support Log Out Map Beta Calendar Book New Appointment Curbee Automotive ******…" at bounding box center [323, 162] width 647 height 325
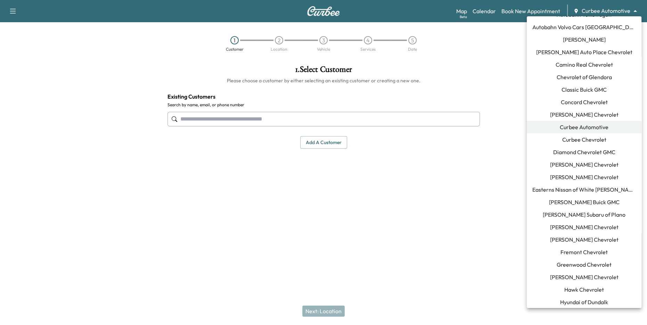
scroll to position [88, 0]
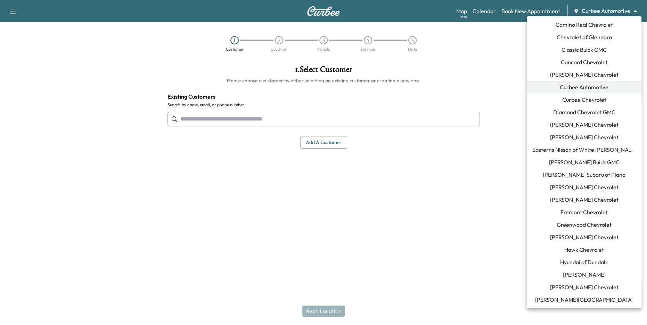
click at [584, 163] on span "[PERSON_NAME] Buick GMC" at bounding box center [584, 162] width 70 height 8
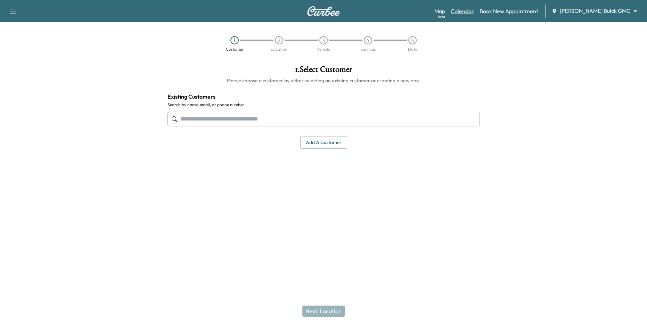
click at [474, 10] on link "Calendar" at bounding box center [461, 11] width 23 height 8
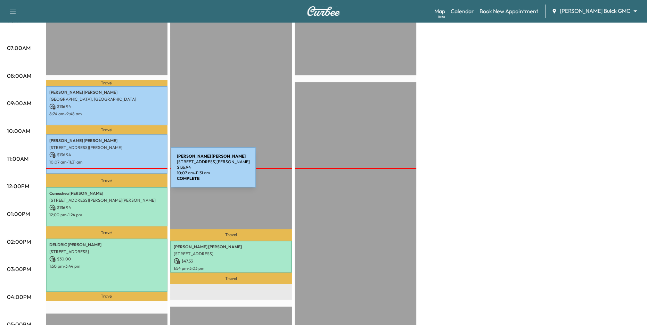
scroll to position [149, 0]
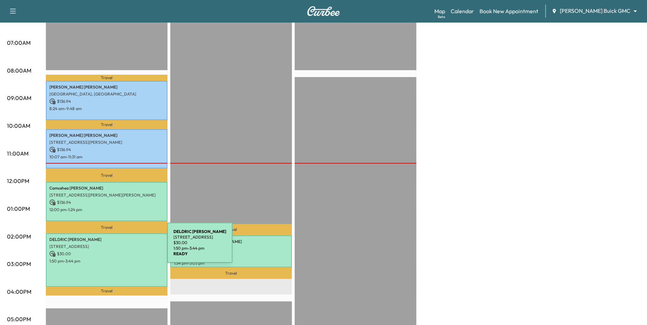
click at [115, 247] on p "[STREET_ADDRESS]" at bounding box center [106, 247] width 115 height 6
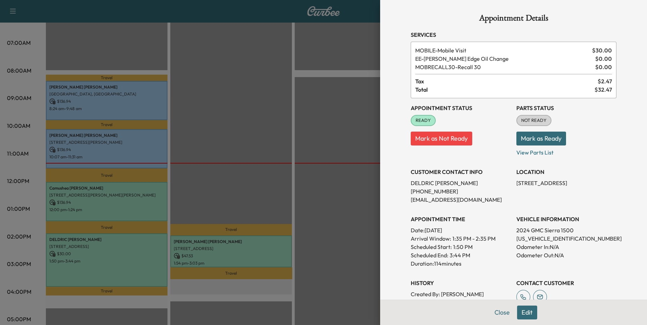
drag, startPoint x: 439, startPoint y: 52, endPoint x: 467, endPoint y: 51, distance: 27.8
click at [467, 51] on span "MOBILE - Mobile Visit" at bounding box center [502, 50] width 174 height 8
click at [527, 53] on span "MOBILE - Mobile Visit" at bounding box center [502, 50] width 174 height 8
drag, startPoint x: 591, startPoint y: 51, endPoint x: 624, endPoint y: 50, distance: 33.0
click at [623, 50] on div "Appointment Details Services MOBILE - Mobile Visit $ 30.00 EE - [PERSON_NAME] E…" at bounding box center [513, 250] width 222 height 500
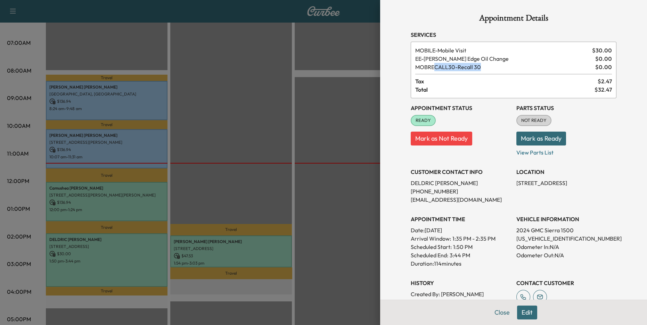
drag, startPoint x: 435, startPoint y: 67, endPoint x: 489, endPoint y: 70, distance: 54.6
click at [487, 70] on span "MOBRECALL30 - Recall 30" at bounding box center [503, 67] width 177 height 8
click at [497, 65] on span "MOBRECALL30 - Recall 30" at bounding box center [503, 67] width 177 height 8
drag, startPoint x: 415, startPoint y: 58, endPoint x: 489, endPoint y: 60, distance: 74.7
click at [489, 60] on span "EE - [PERSON_NAME] Edge Oil Change" at bounding box center [503, 59] width 177 height 8
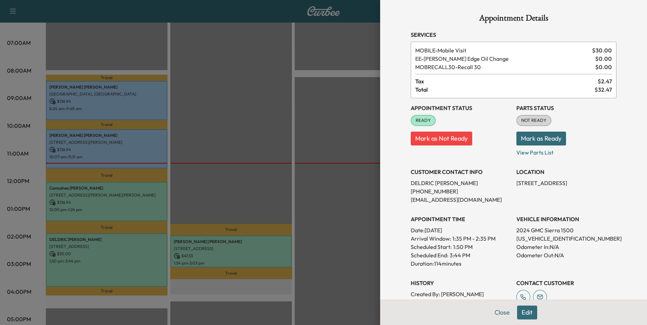
click at [352, 98] on div at bounding box center [323, 162] width 647 height 325
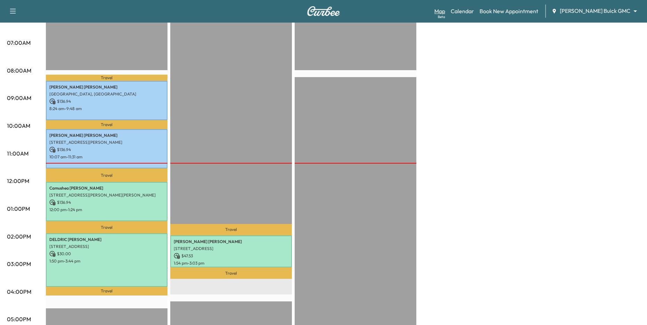
click at [445, 14] on link "Map Beta" at bounding box center [439, 11] width 11 height 8
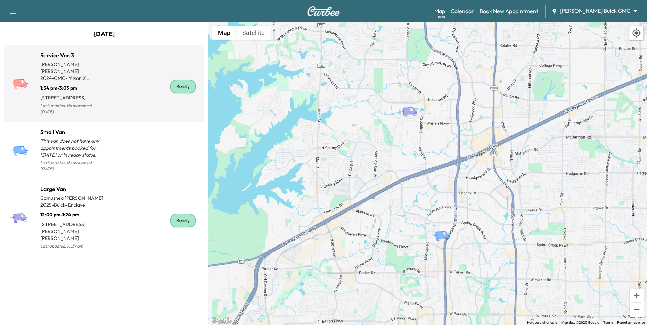
click at [149, 88] on div "Ready" at bounding box center [152, 87] width 97 height 60
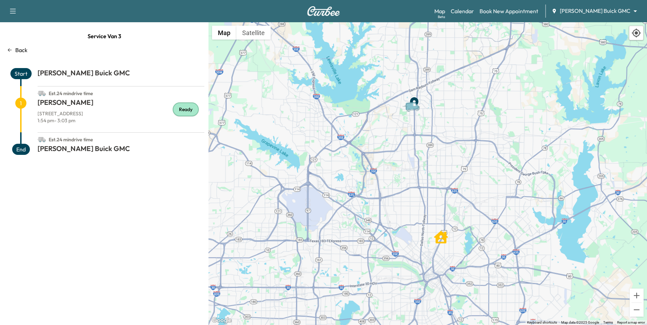
click at [7, 48] on icon at bounding box center [10, 50] width 6 height 6
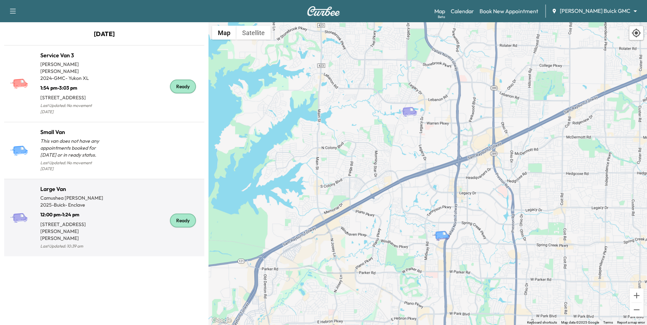
click at [135, 198] on div "Ready" at bounding box center [152, 220] width 97 height 60
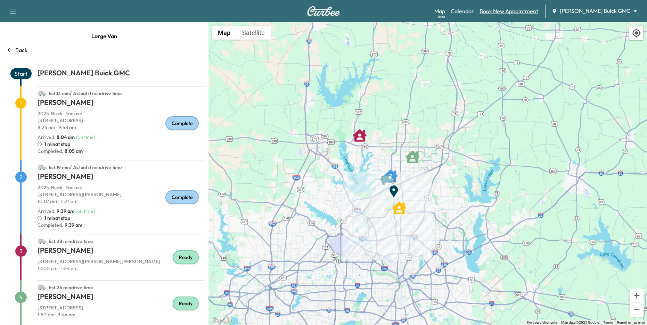
click at [517, 9] on link "Book New Appointment" at bounding box center [508, 11] width 59 height 8
